Goal: Task Accomplishment & Management: Manage account settings

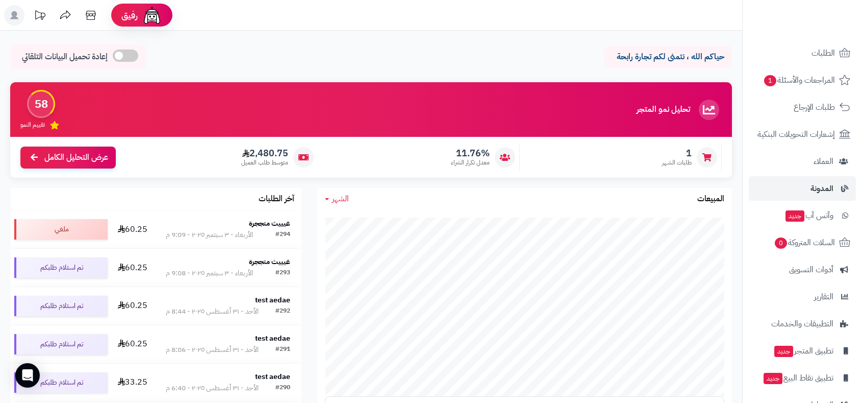
scroll to position [145, 0]
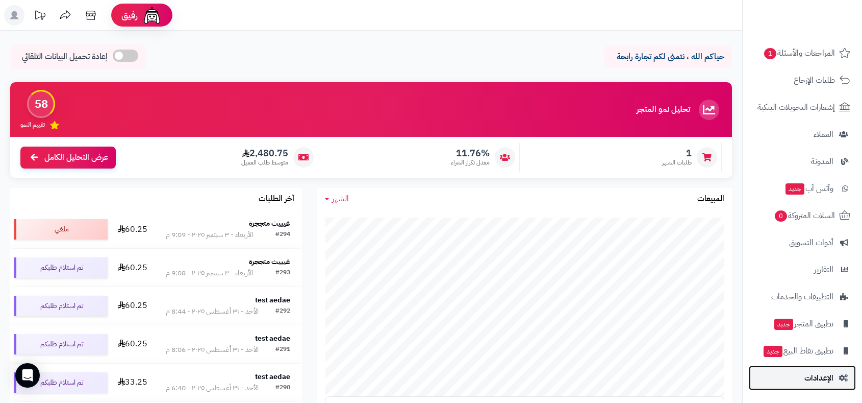
click at [839, 388] on link "الإعدادات" at bounding box center [802, 377] width 107 height 24
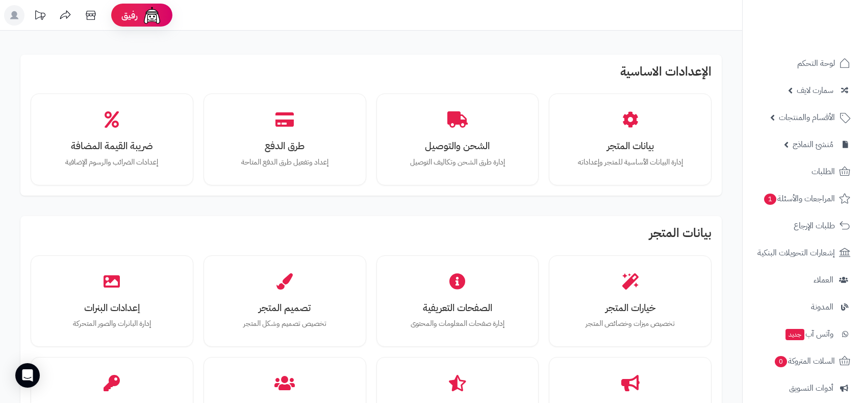
scroll to position [163, 0]
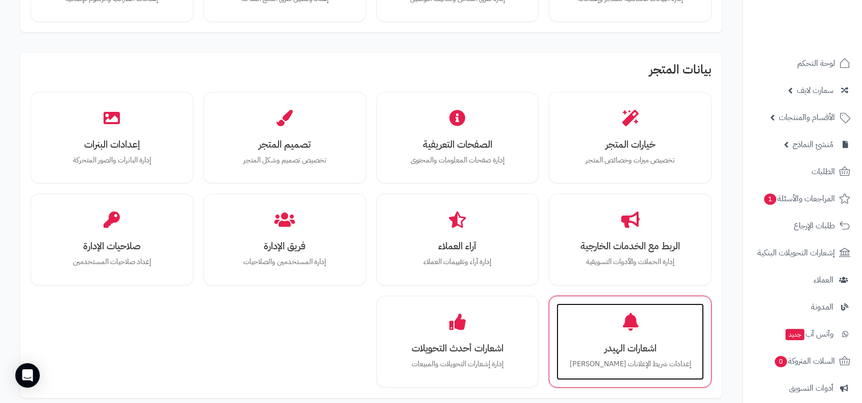
click at [624, 337] on div "اشعارات الهيدر إعدادات شريط الإعلانات [PERSON_NAME]" at bounding box center [630, 341] width 147 height 77
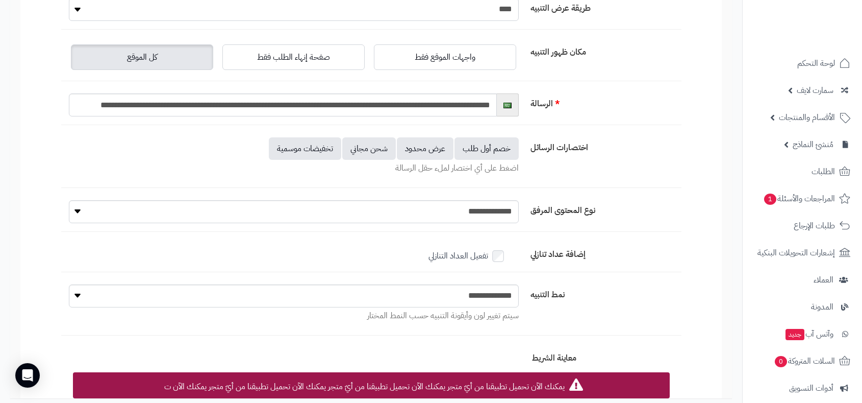
scroll to position [191, 0]
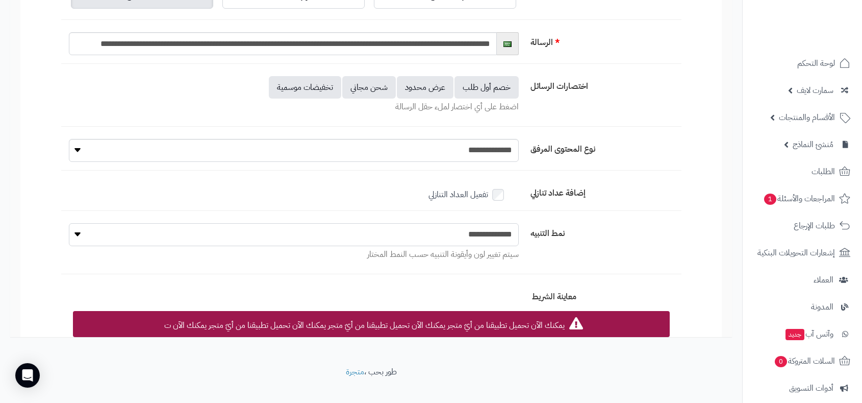
click at [446, 232] on select "**********" at bounding box center [294, 234] width 450 height 23
